Goal: Information Seeking & Learning: Learn about a topic

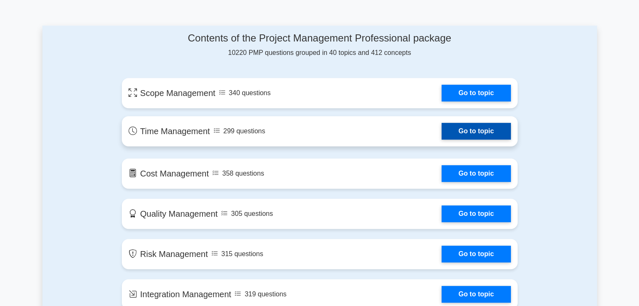
scroll to position [420, 0]
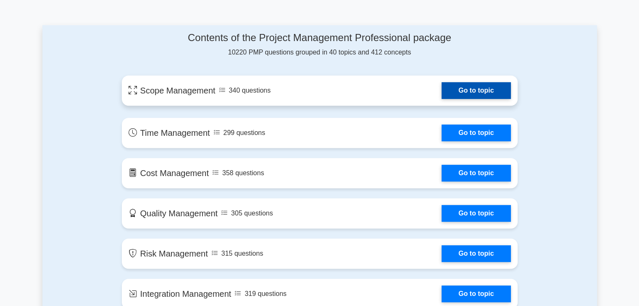
click at [471, 86] on link "Go to topic" at bounding box center [475, 90] width 69 height 17
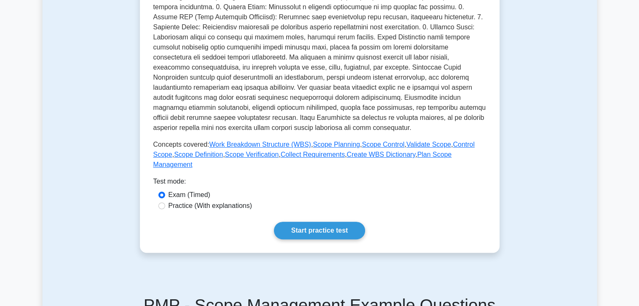
scroll to position [252, 0]
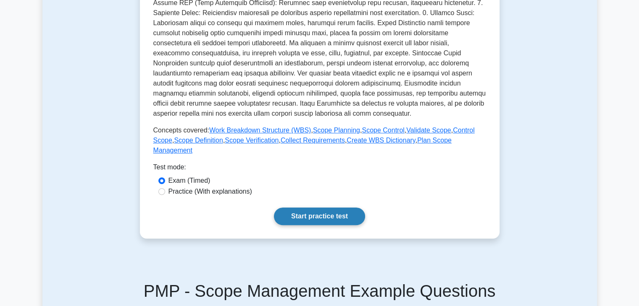
click at [326, 208] on link "Start practice test" at bounding box center [319, 217] width 91 height 18
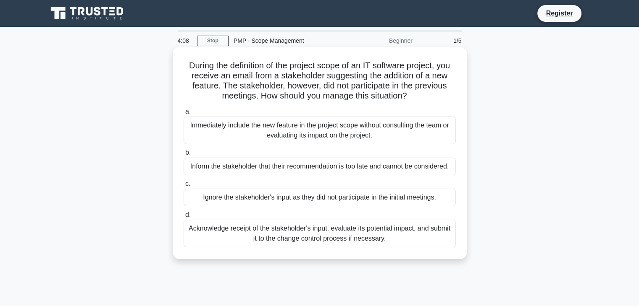
click at [356, 238] on div "Acknowledge receipt of the stakeholder's input, evaluate its potential impact, …" at bounding box center [319, 234] width 272 height 28
click at [183, 218] on input "d. Acknowledge receipt of the stakeholder's input, evaluate its potential impac…" at bounding box center [183, 214] width 0 height 5
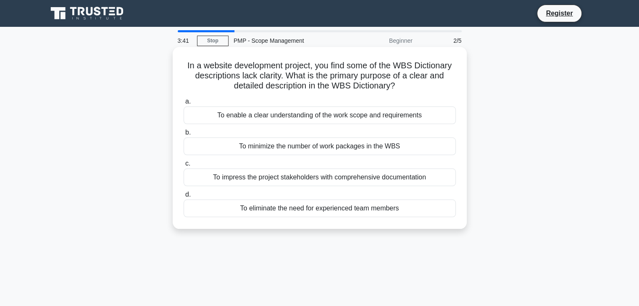
click at [283, 113] on div "To enable a clear understanding of the work scope and requirements" at bounding box center [319, 116] width 272 height 18
click at [183, 105] on input "a. To enable a clear understanding of the work scope and requirements" at bounding box center [183, 101] width 0 height 5
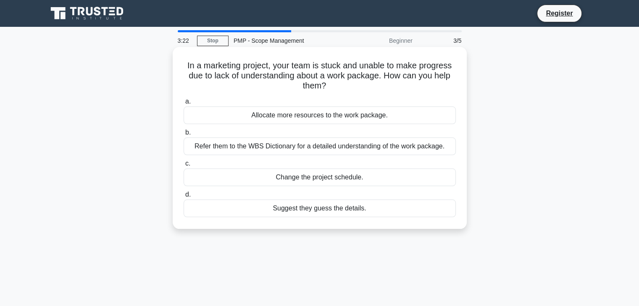
click at [305, 147] on div "Refer them to the WBS Dictionary for a detailed understanding of the work packa…" at bounding box center [319, 147] width 272 height 18
click at [183, 136] on input "b. Refer them to the WBS Dictionary for a detailed understanding of the work pa…" at bounding box center [183, 132] width 0 height 5
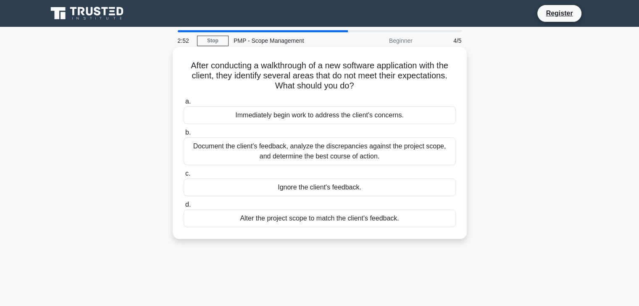
click at [305, 151] on div "Document the client's feedback, analyze the discrepancies against the project s…" at bounding box center [319, 152] width 272 height 28
click at [183, 136] on input "b. Document the client's feedback, analyze the discrepancies against the projec…" at bounding box center [183, 132] width 0 height 5
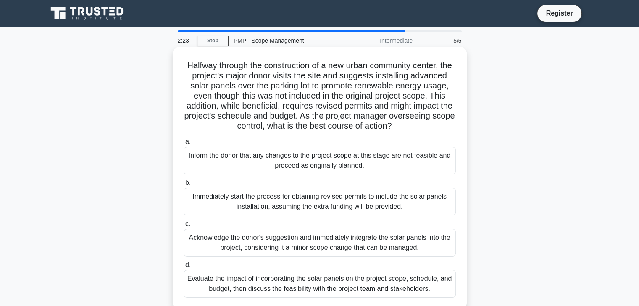
scroll to position [42, 0]
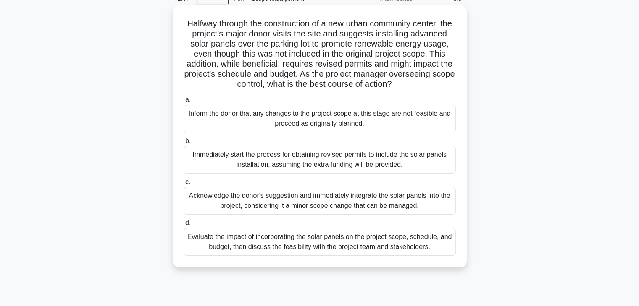
click at [324, 252] on div "Evaluate the impact of incorporating the solar panels on the project scope, sch…" at bounding box center [319, 242] width 272 height 28
click at [183, 226] on input "d. Evaluate the impact of incorporating the solar panels on the project scope, …" at bounding box center [183, 223] width 0 height 5
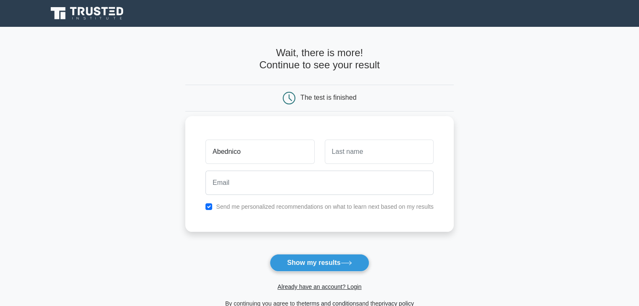
type input "Abednico"
type input "Sebedi"
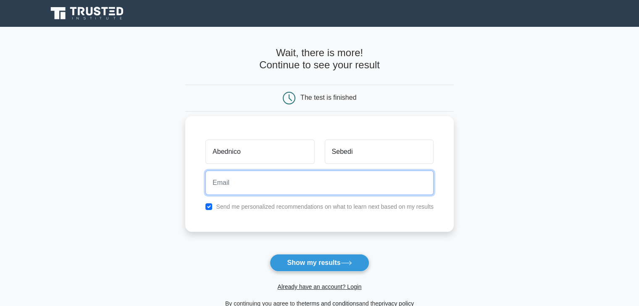
click at [245, 185] on input "email" at bounding box center [319, 183] width 228 height 24
type input "a"
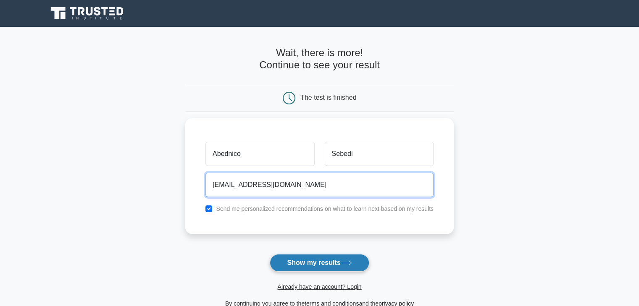
type input "[EMAIL_ADDRESS][DOMAIN_NAME]"
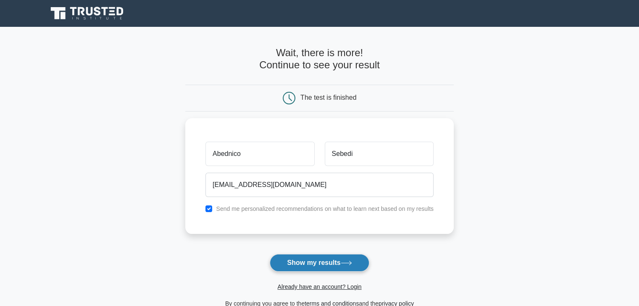
click at [330, 259] on button "Show my results" at bounding box center [319, 263] width 99 height 18
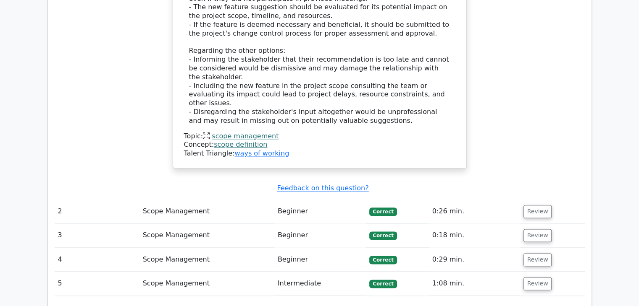
scroll to position [1005, 0]
